Goal: Task Accomplishment & Management: Use online tool/utility

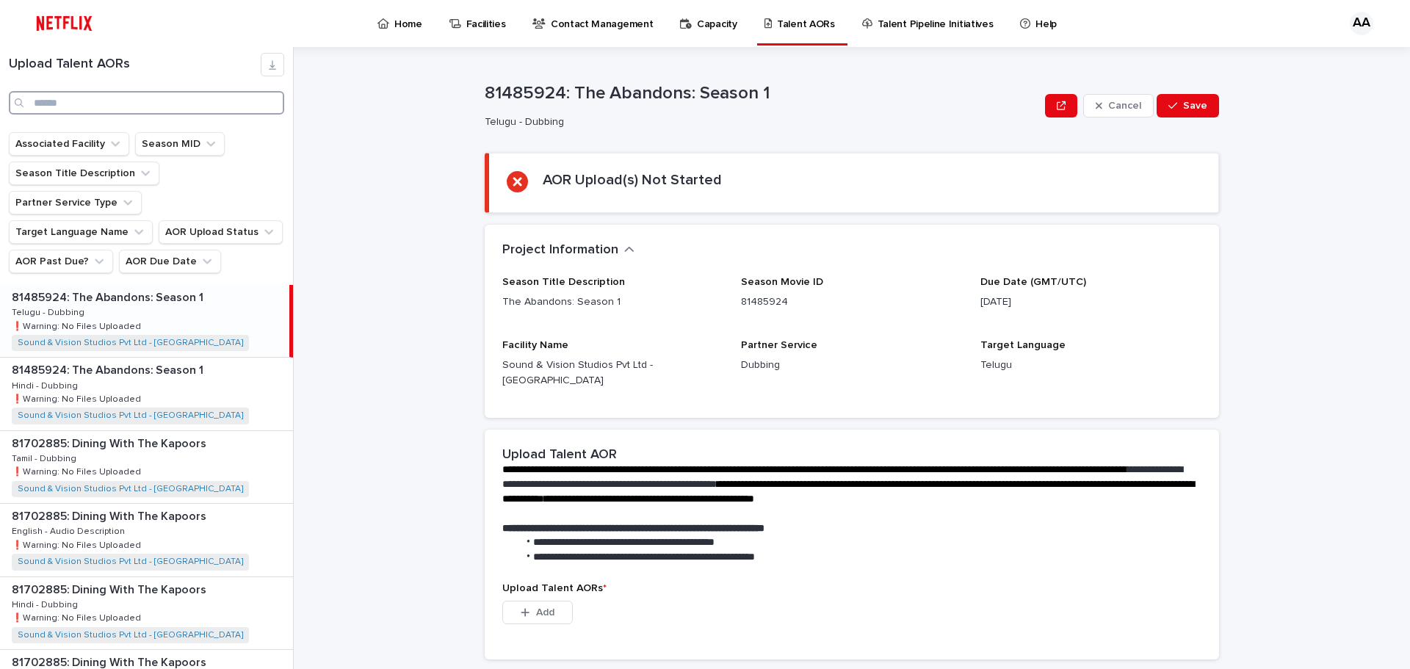
click at [145, 106] on input "Search" at bounding box center [146, 103] width 275 height 24
type input "*"
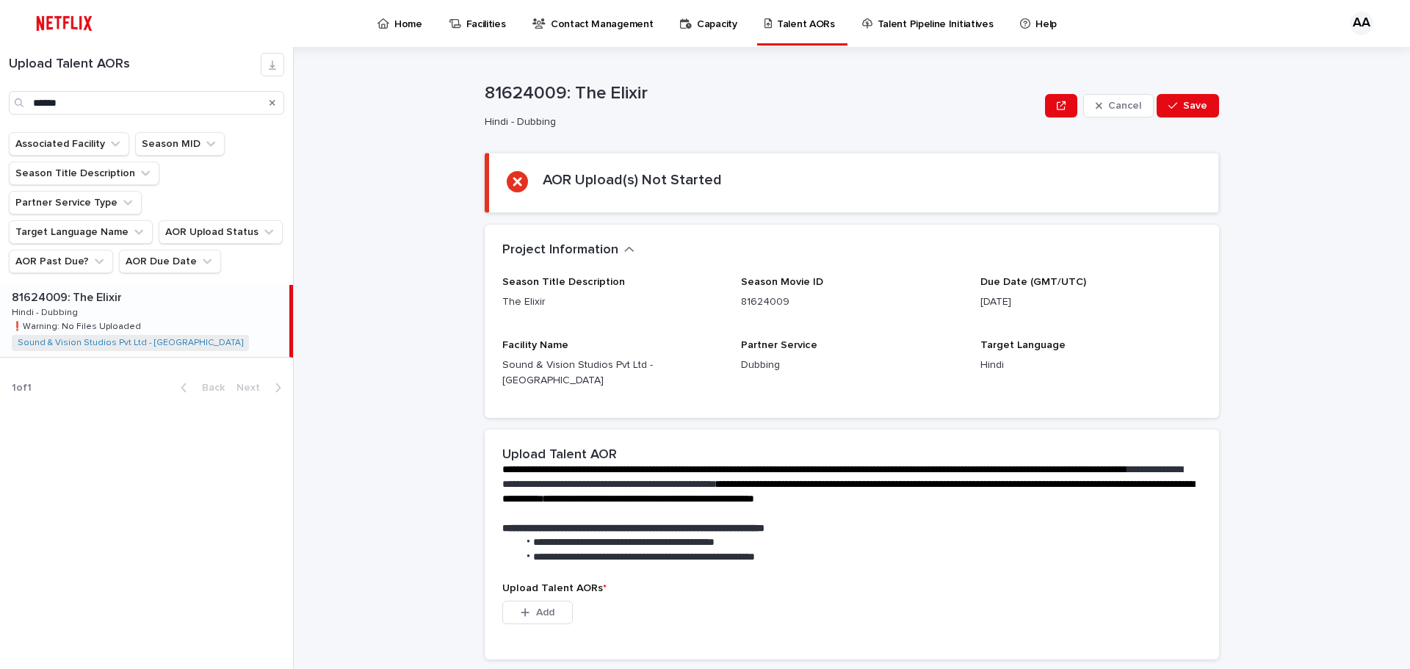
click at [121, 304] on div "81624009: The Elixir 81624009: The Elixir Hindi - Dubbing Hindi - Dubbing ❗️War…" at bounding box center [144, 321] width 289 height 72
click at [588, 507] on p at bounding box center [848, 514] width 693 height 15
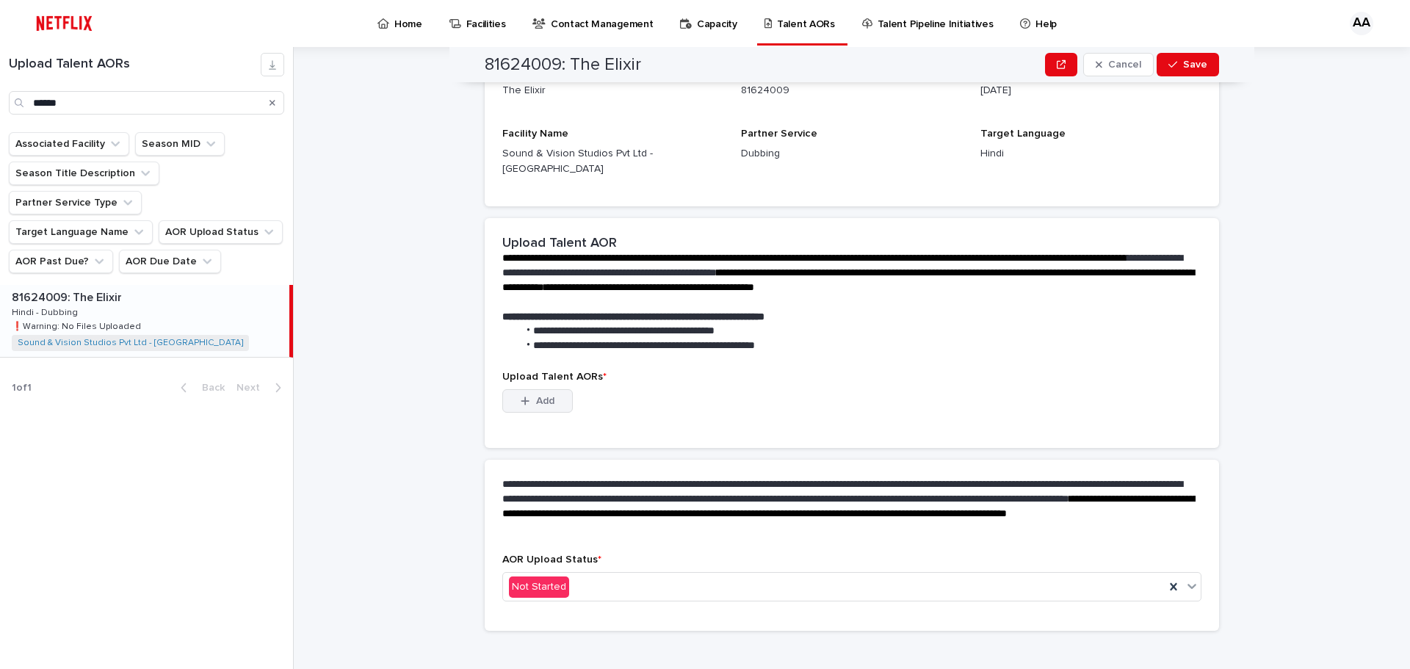
click at [540, 396] on span "Add" at bounding box center [545, 401] width 18 height 10
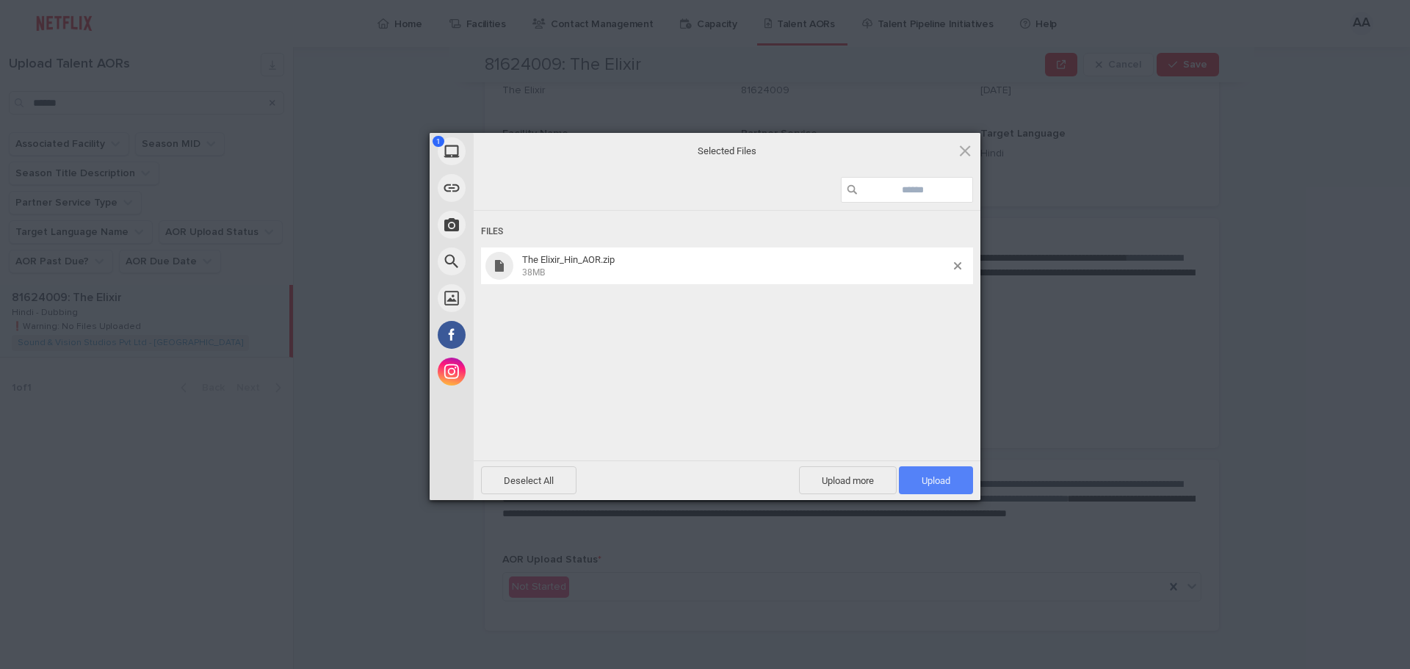
click at [933, 490] on span "Upload 1" at bounding box center [936, 480] width 74 height 28
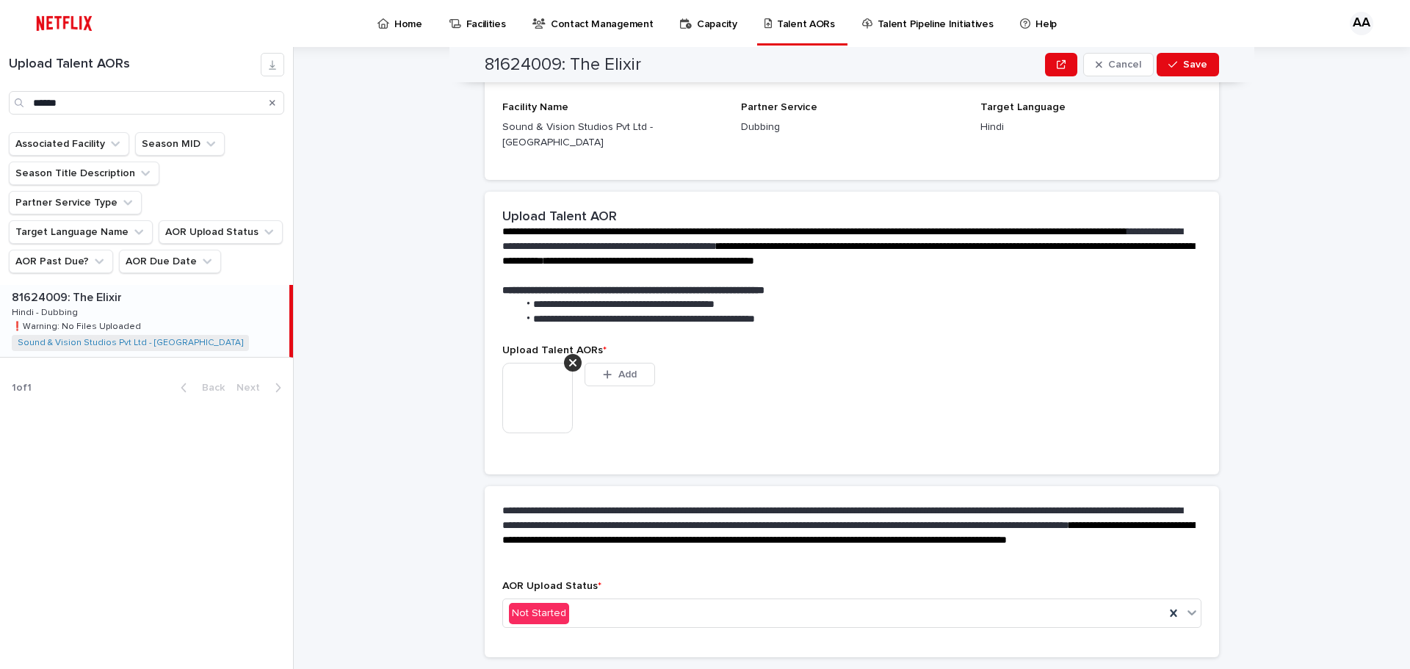
scroll to position [192, 0]
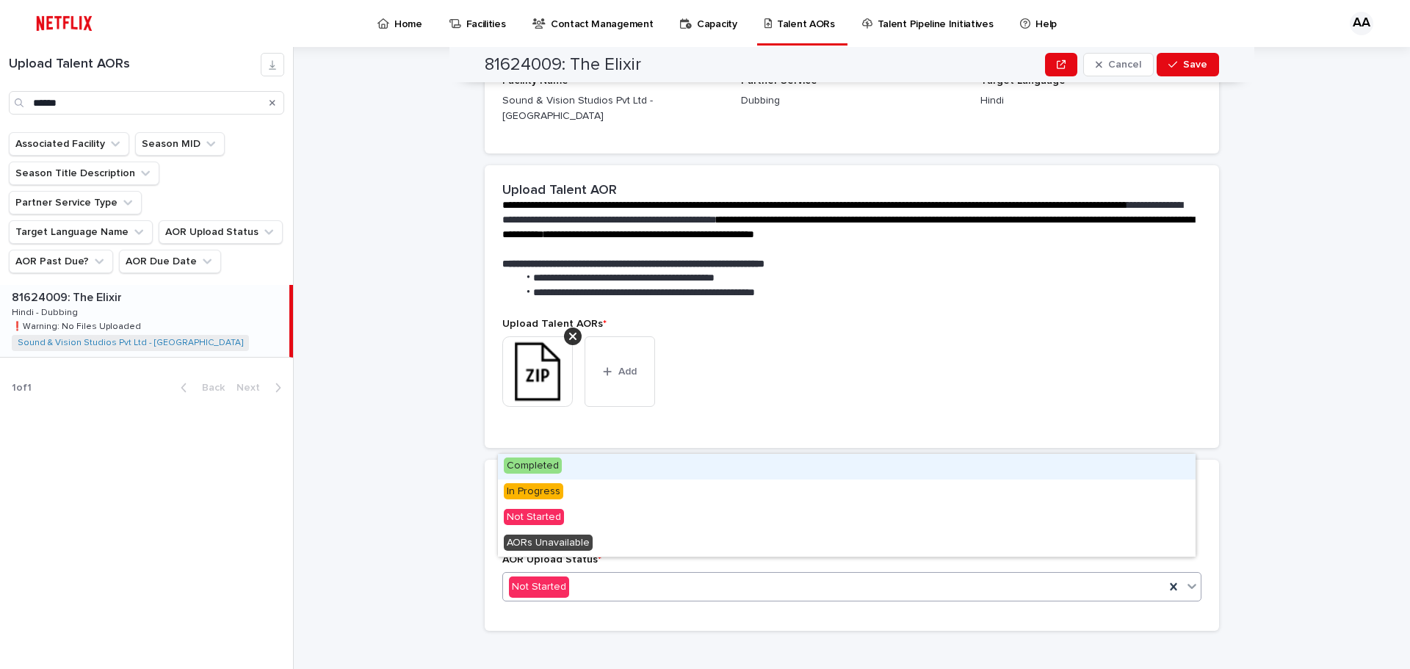
click at [700, 575] on div "Not Started" at bounding box center [834, 587] width 662 height 24
click at [572, 575] on div "Not Started" at bounding box center [834, 587] width 662 height 24
click at [600, 469] on div "Completed" at bounding box center [847, 467] width 698 height 26
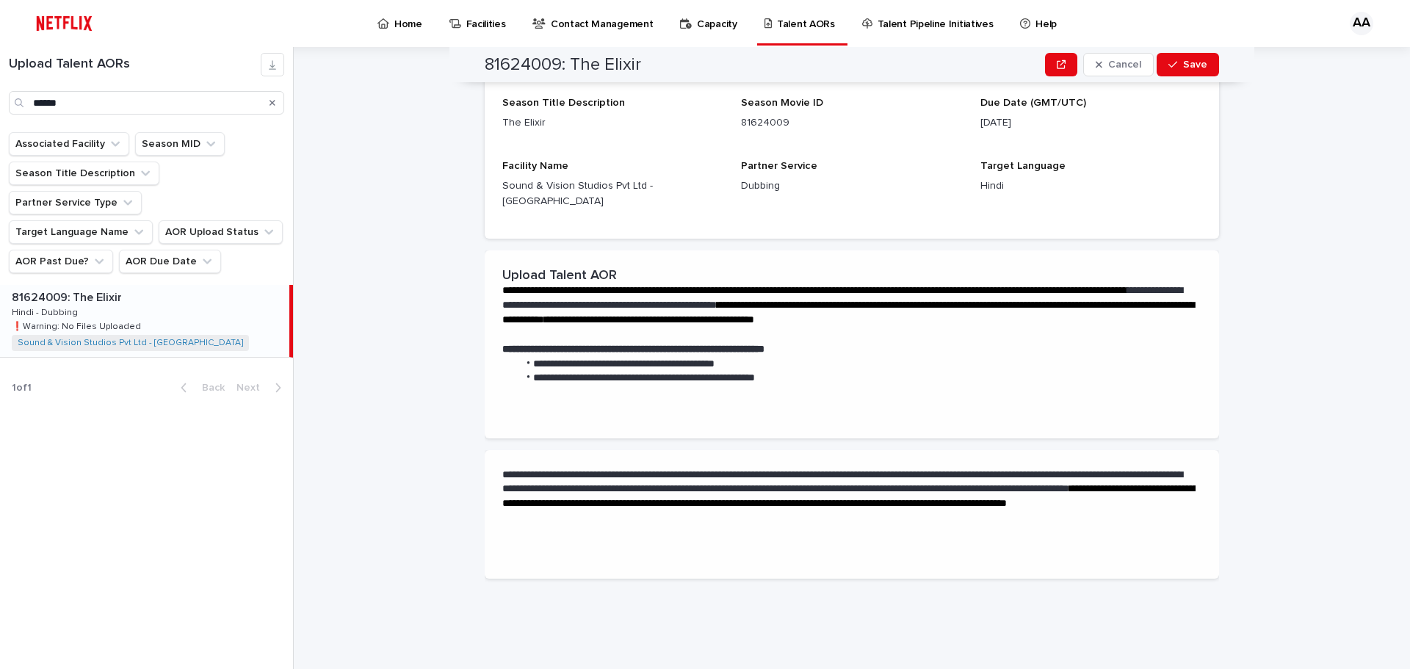
scroll to position [0, 0]
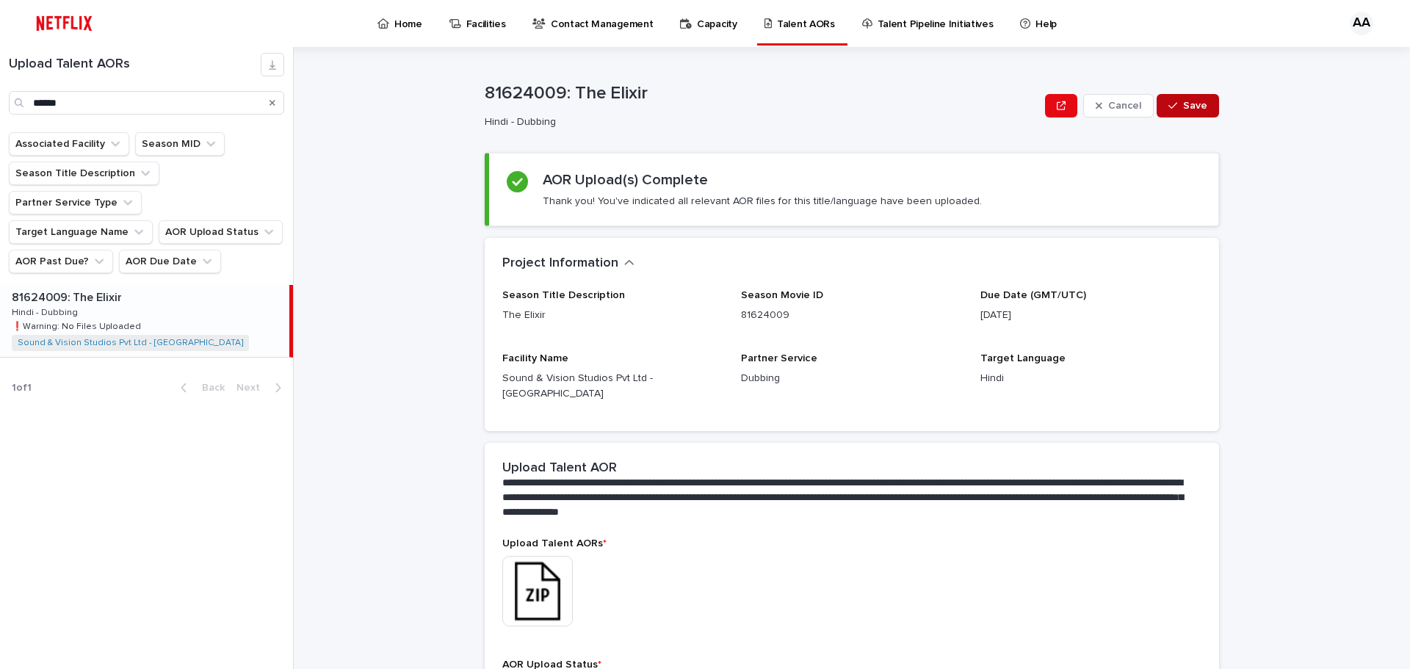
click at [1190, 104] on span "Save" at bounding box center [1195, 106] width 24 height 10
click at [71, 105] on input "******" at bounding box center [146, 103] width 275 height 24
drag, startPoint x: 70, startPoint y: 95, endPoint x: 0, endPoint y: 106, distance: 70.5
click at [0, 110] on div "Upload Talent AORs ******" at bounding box center [146, 84] width 293 height 62
paste input "*******"
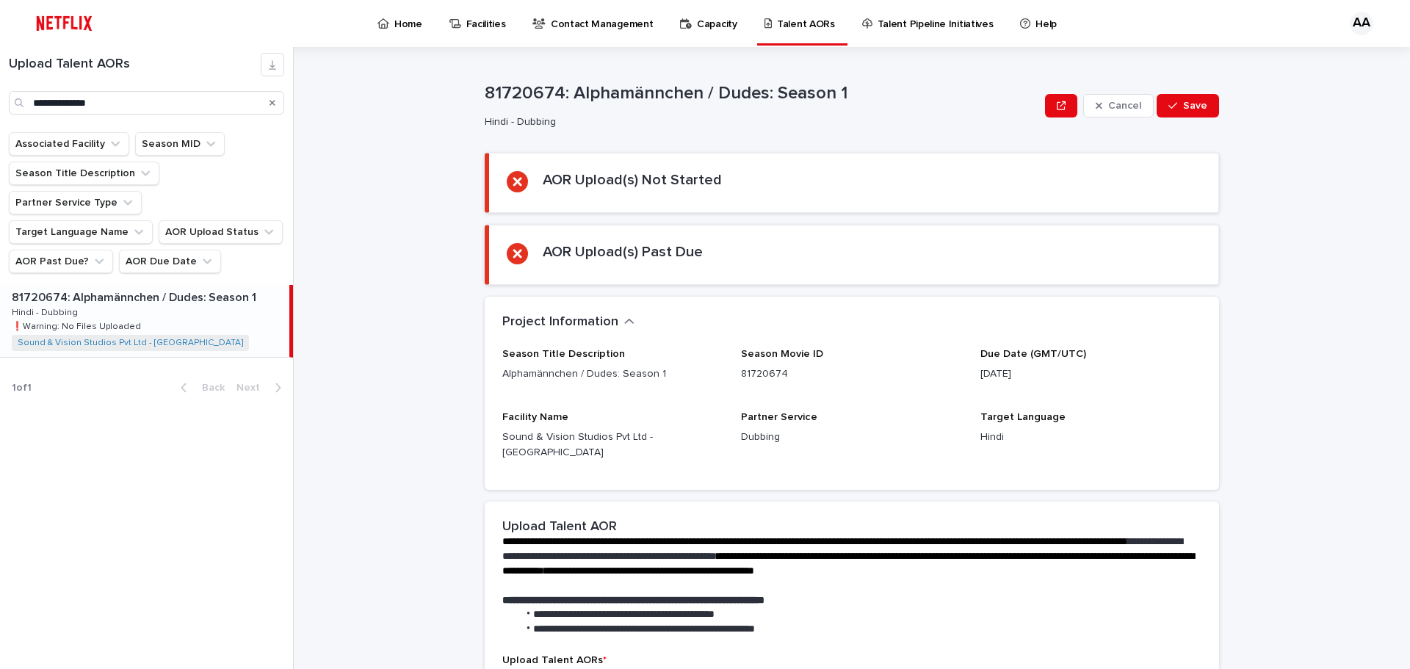
click at [131, 285] on div "81720674: Alphamännchen / Dudes: Season 1 81720674: Alphamännchen / Dudes: Seas…" at bounding box center [144, 321] width 289 height 72
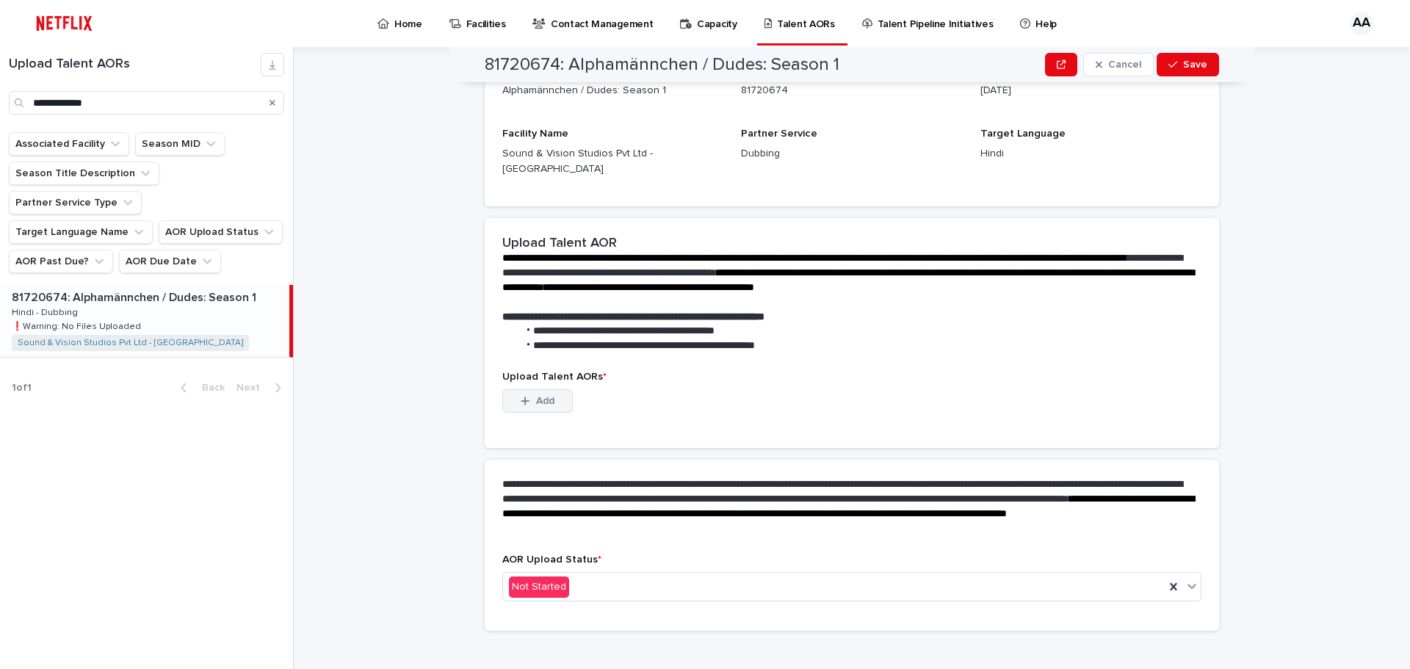
click at [541, 396] on span "Add" at bounding box center [545, 401] width 18 height 10
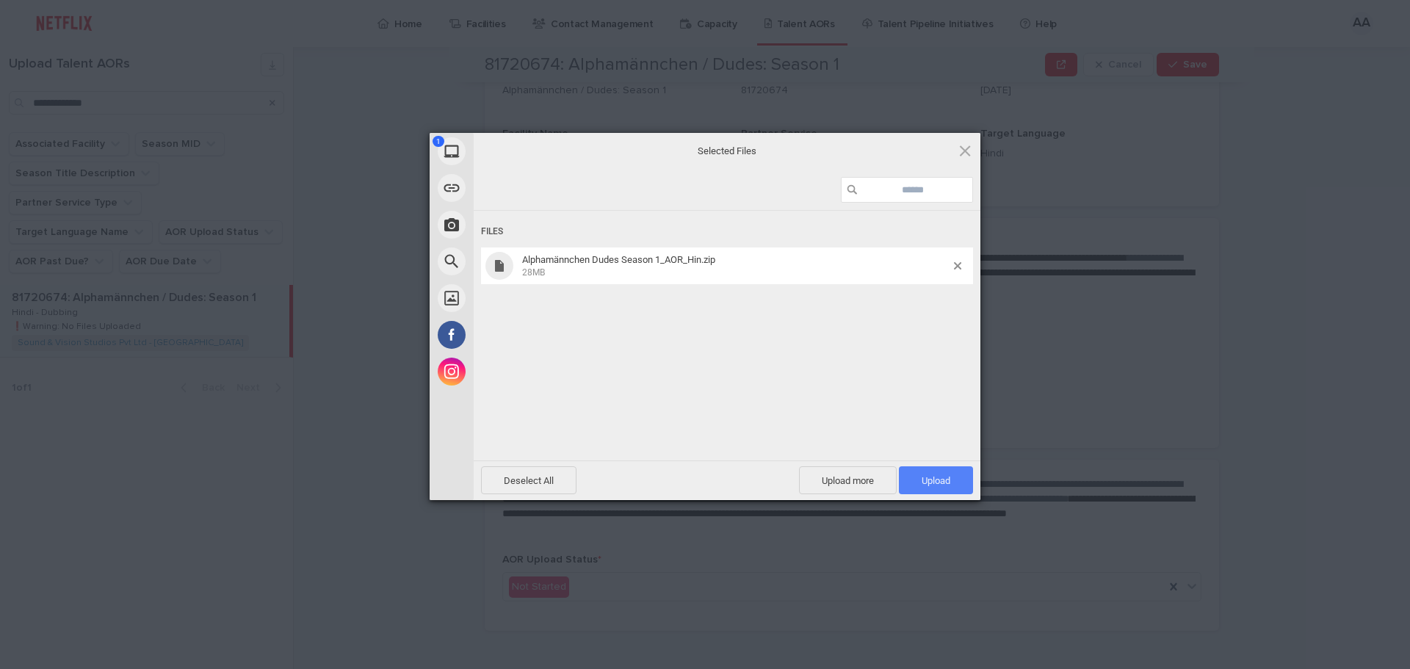
click at [927, 482] on span "Upload 1" at bounding box center [936, 480] width 29 height 11
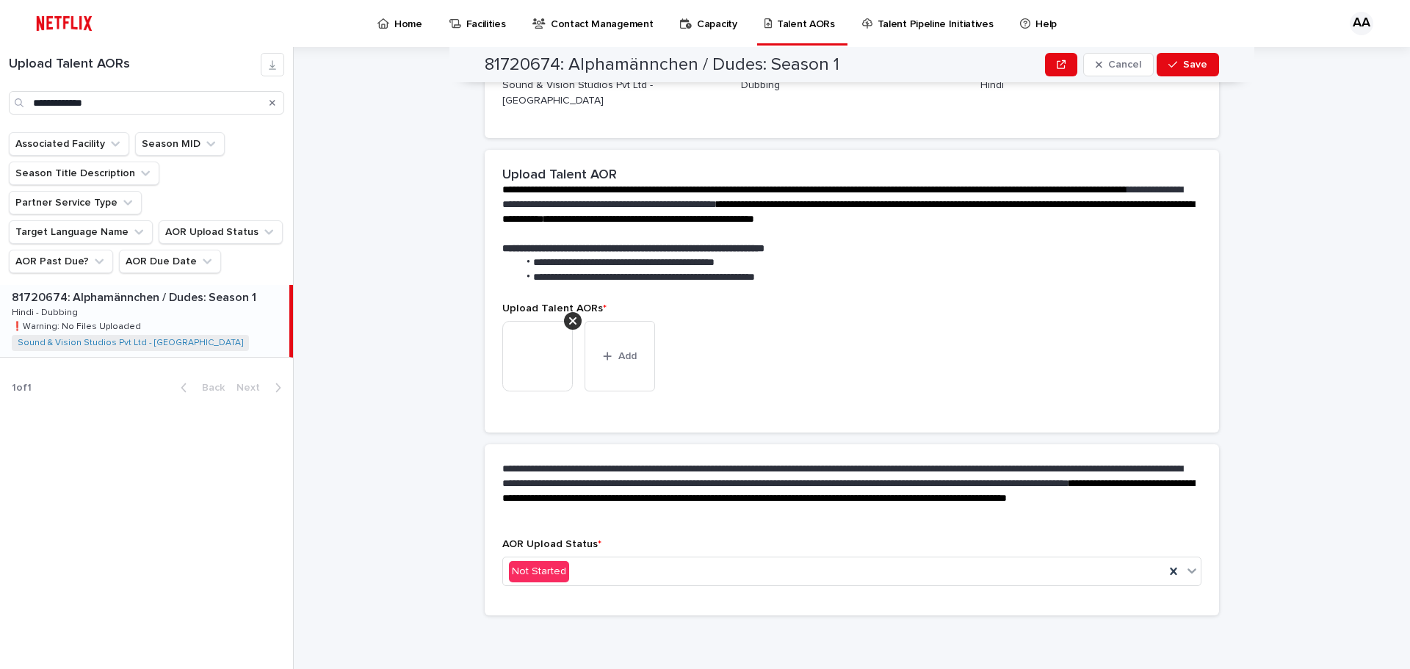
scroll to position [264, 0]
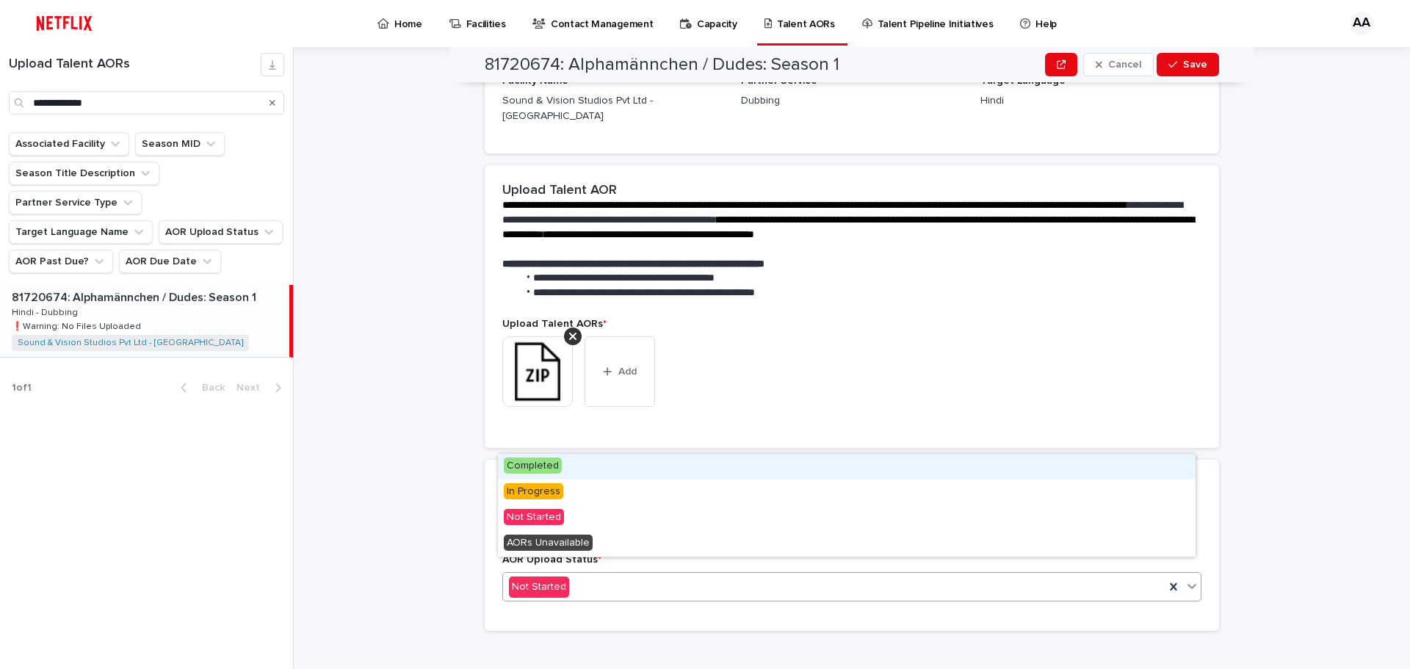
click at [800, 575] on div "Not Started" at bounding box center [834, 587] width 662 height 24
click at [585, 465] on div "Completed" at bounding box center [847, 467] width 698 height 26
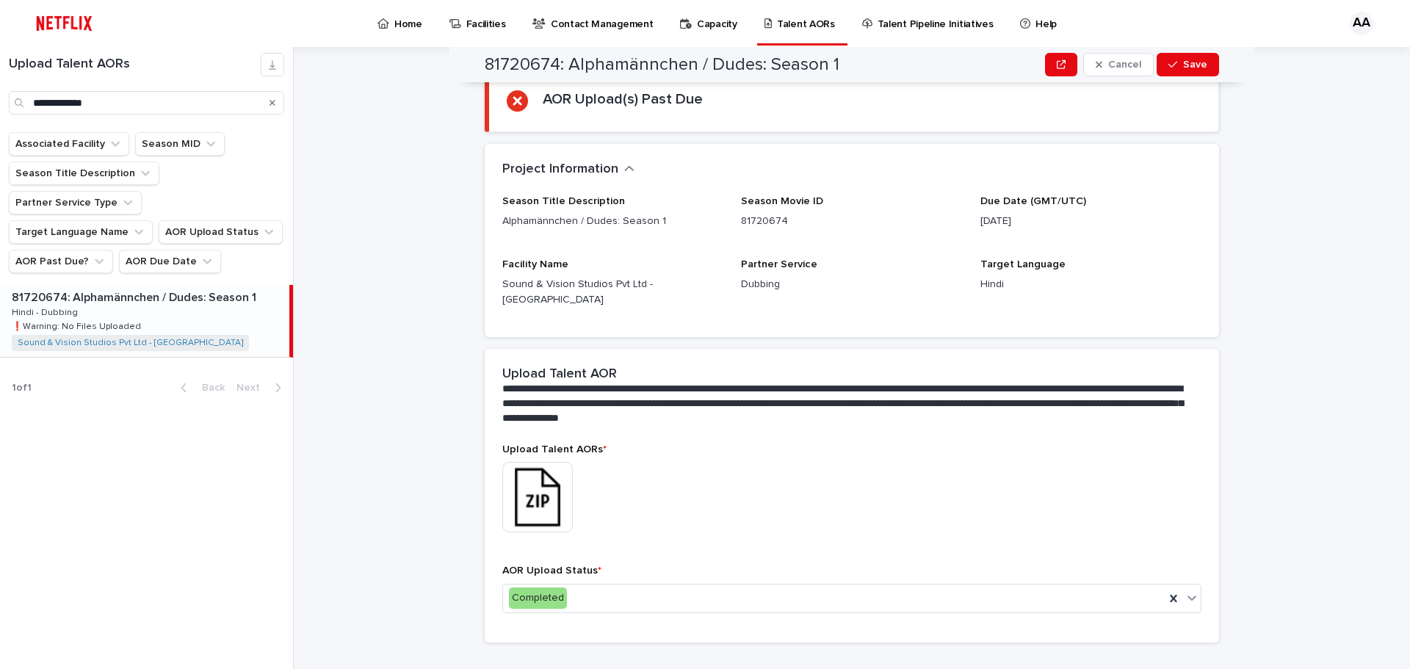
scroll to position [177, 0]
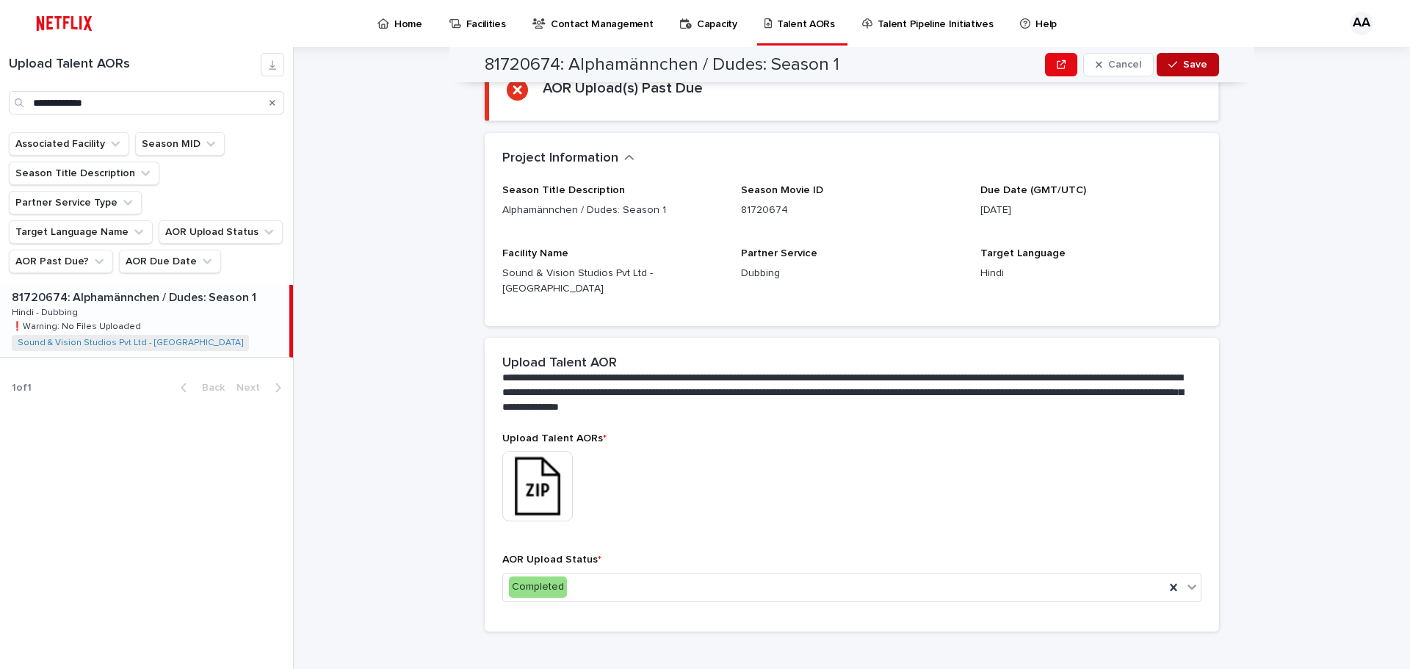
click at [1183, 68] on span "Save" at bounding box center [1195, 64] width 24 height 10
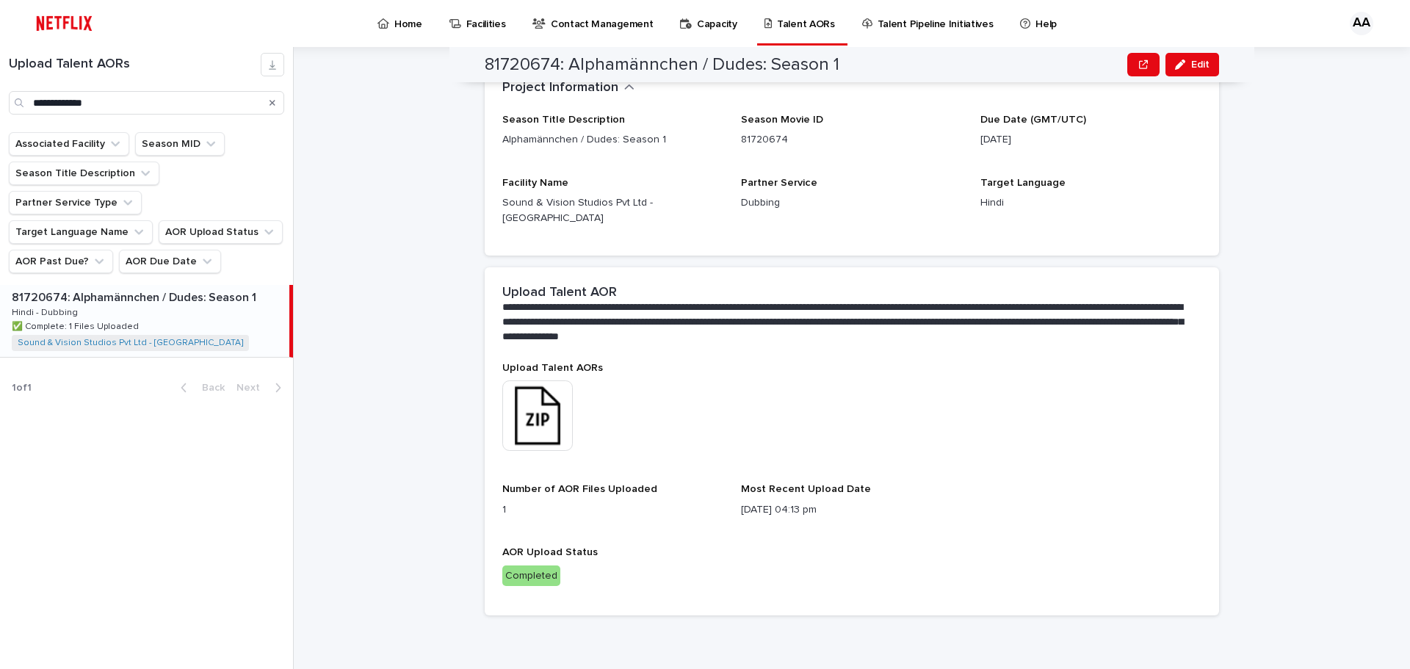
scroll to position [160, 0]
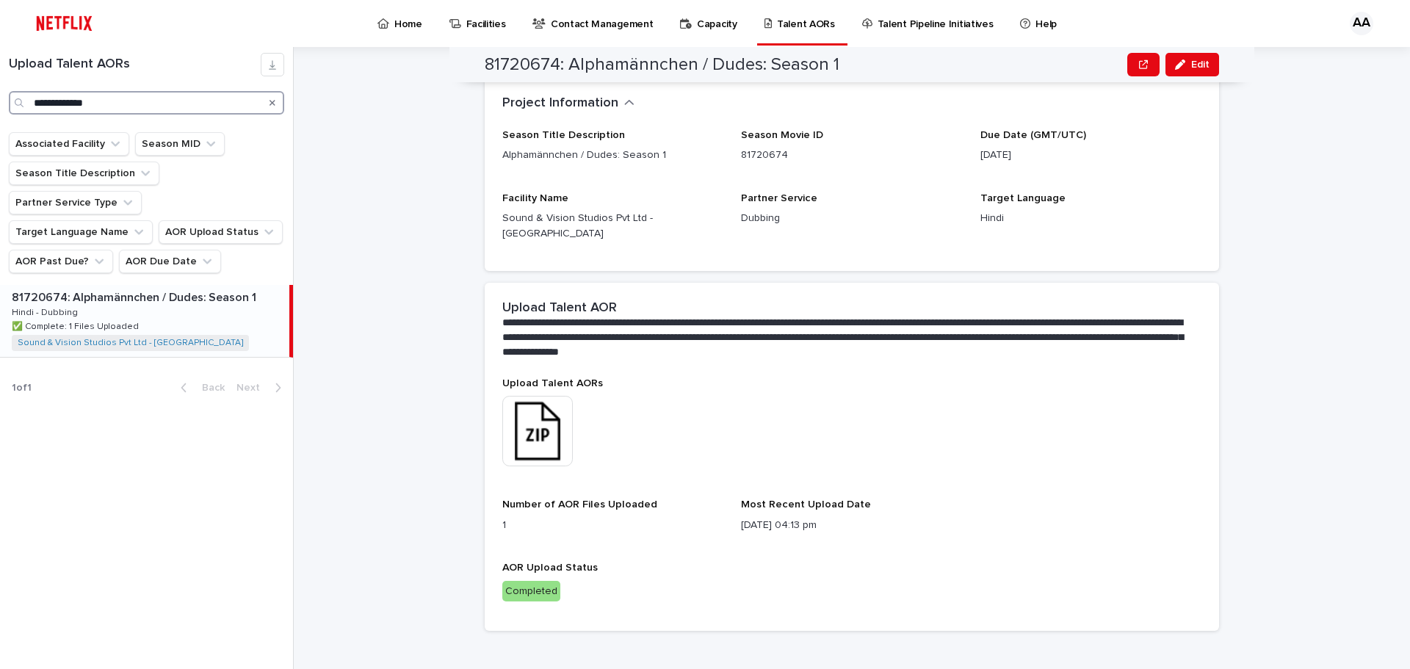
drag, startPoint x: 122, startPoint y: 104, endPoint x: 1, endPoint y: 102, distance: 121.2
click at [0, 104] on div "**********" at bounding box center [146, 84] width 293 height 62
paste input "Search"
type input "********"
click at [151, 297] on div "81552031: Heweliusz: Limited Series 81552031: Heweliusz: Limited Series Hindi -…" at bounding box center [144, 321] width 289 height 72
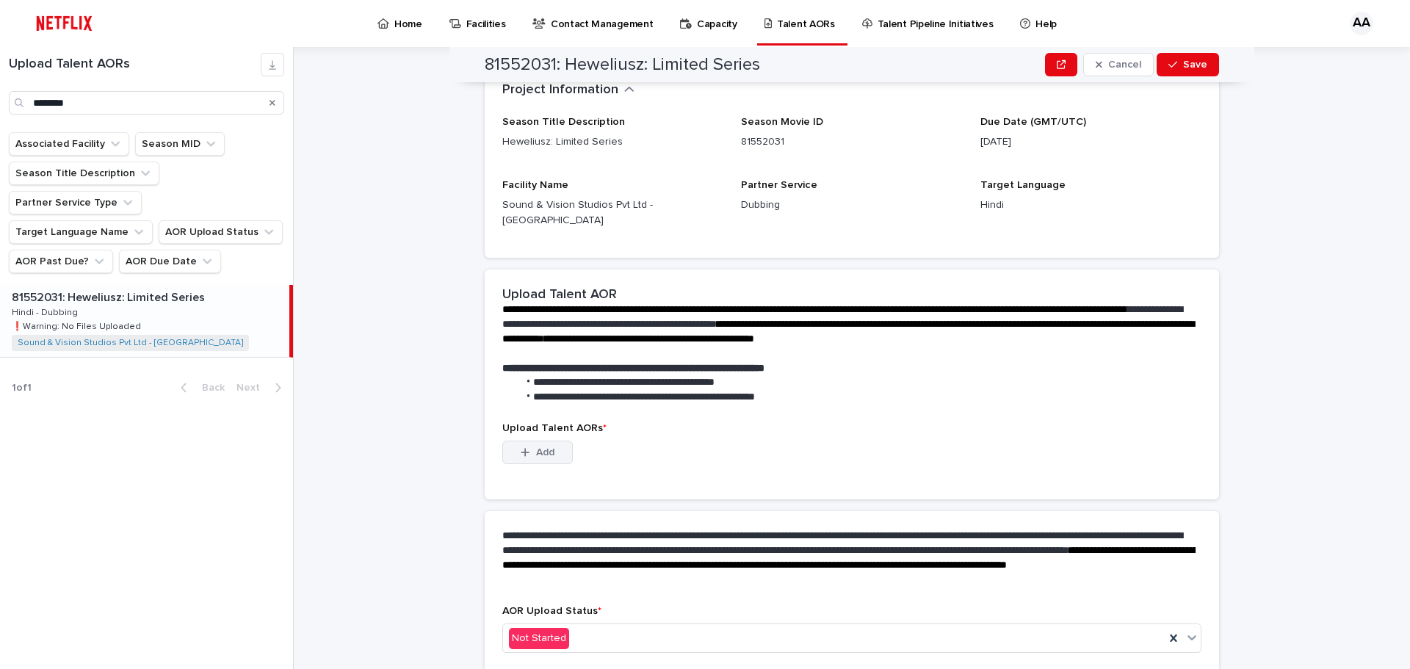
click at [544, 447] on span "Add" at bounding box center [545, 452] width 18 height 10
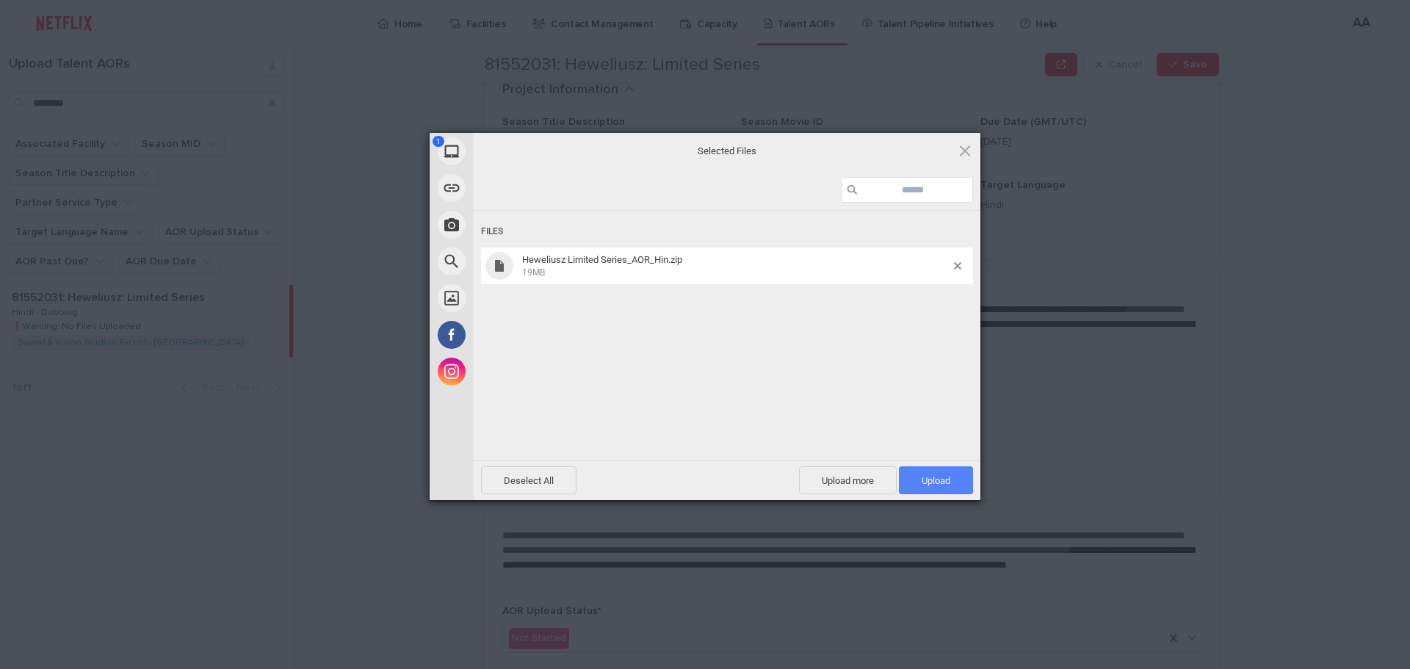
click at [930, 479] on span "Upload 1" at bounding box center [936, 480] width 29 height 11
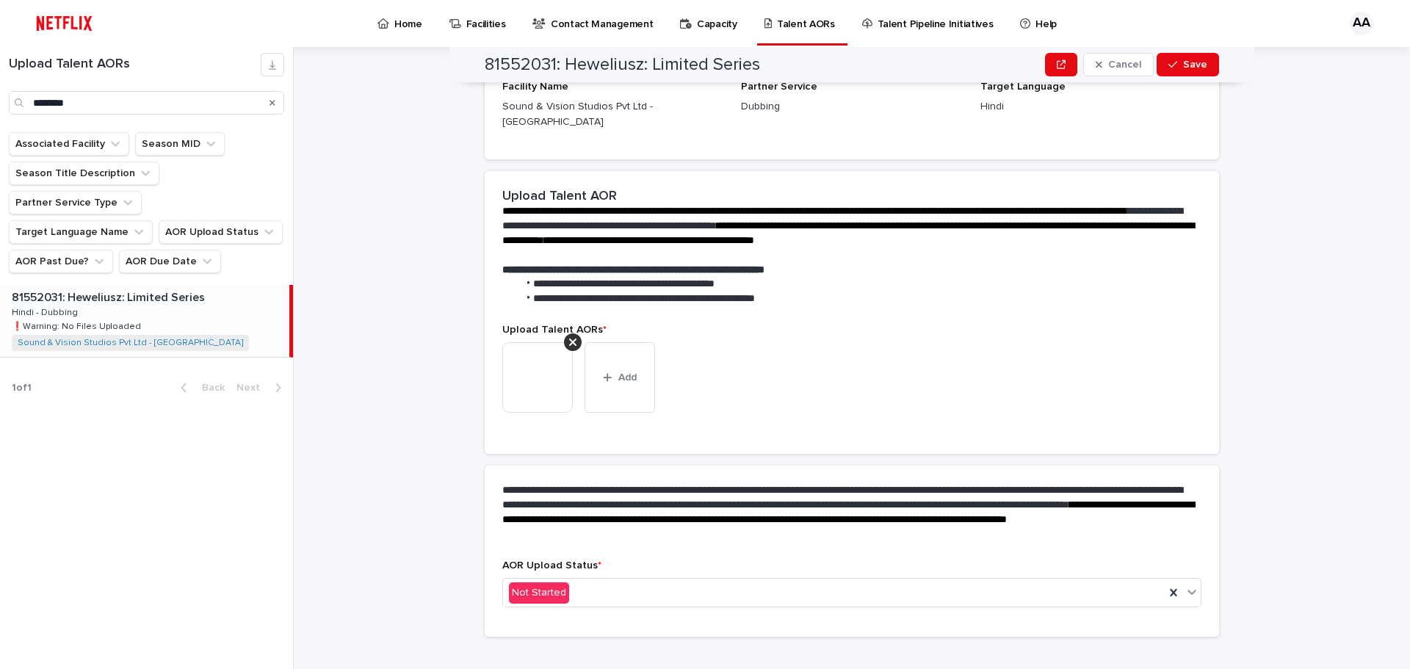
scroll to position [151, 0]
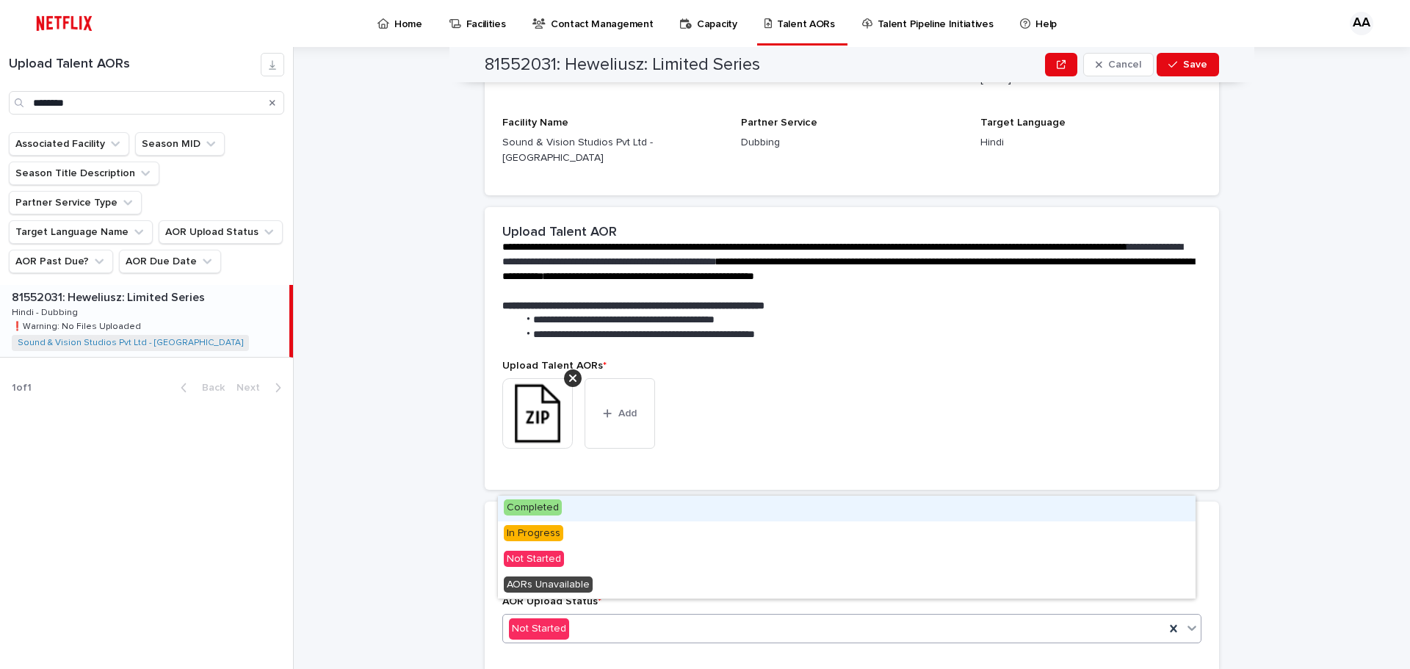
click at [619, 620] on div "Not Started" at bounding box center [834, 629] width 662 height 24
click at [561, 508] on div "Completed" at bounding box center [847, 509] width 698 height 26
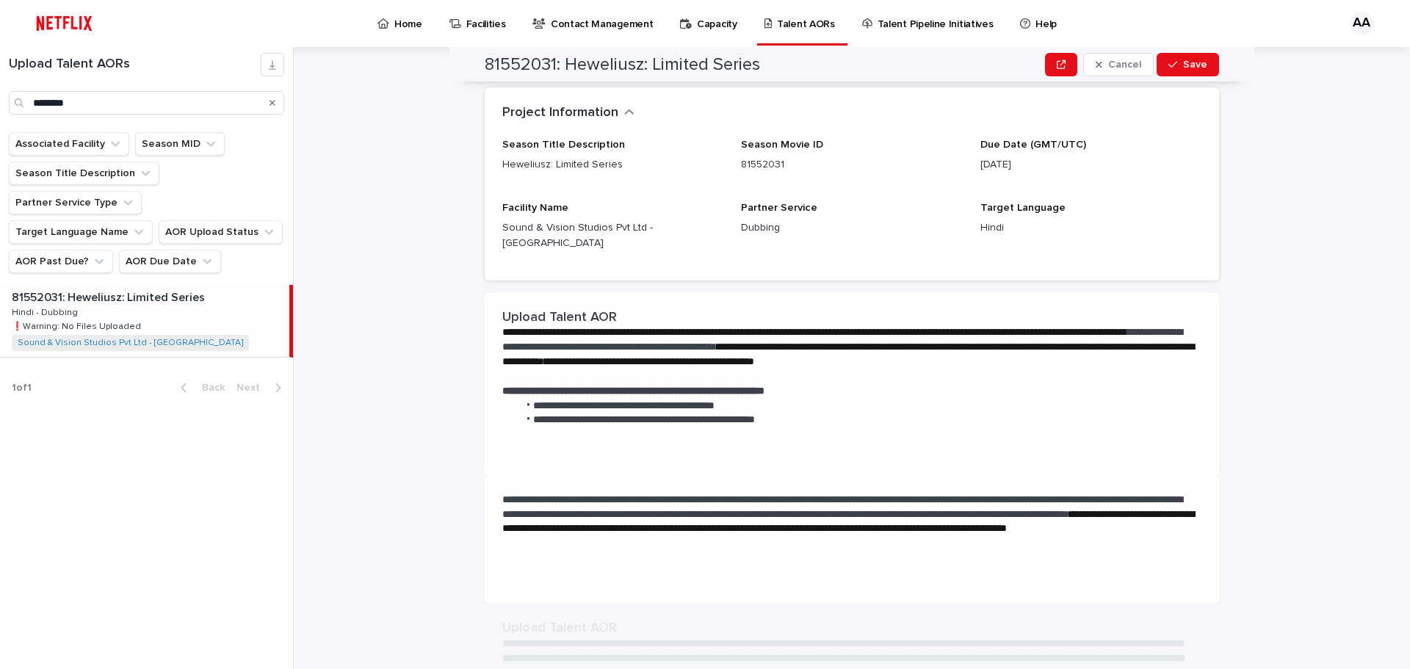
scroll to position [0, 0]
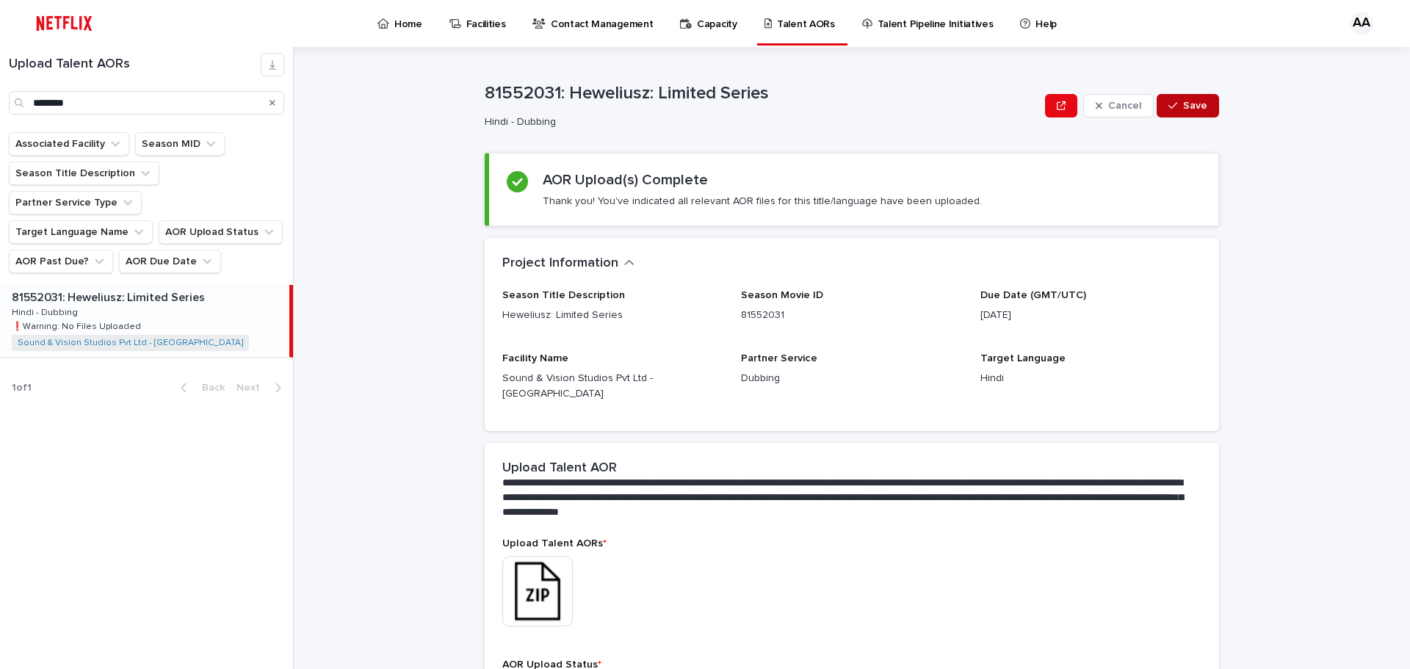
click at [1170, 110] on icon "button" at bounding box center [1173, 106] width 9 height 10
